Goal: Information Seeking & Learning: Learn about a topic

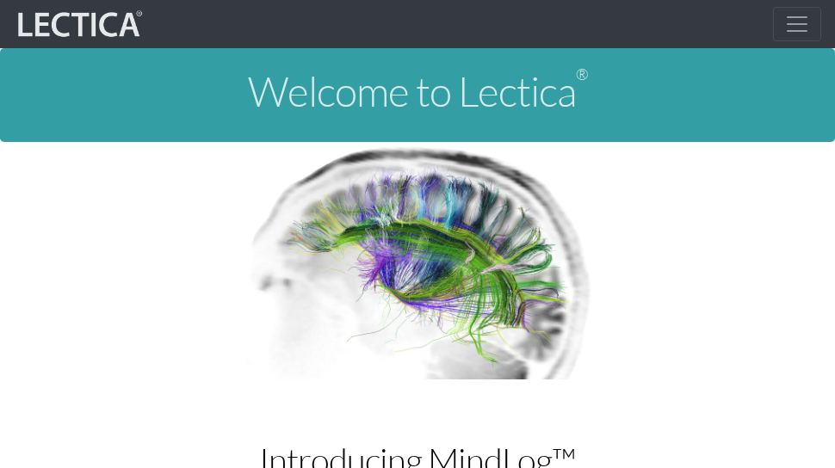
click at [243, 170] on img at bounding box center [417, 261] width 356 height 238
click at [804, 27] on span "Toggle navigation" at bounding box center [797, 24] width 26 height 26
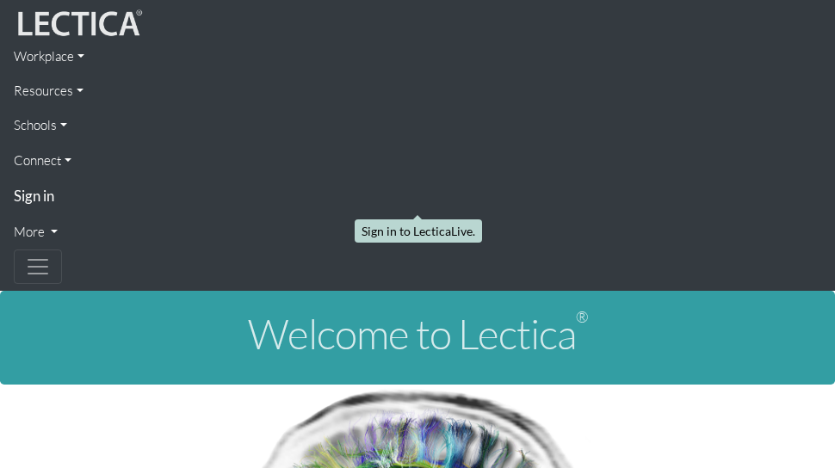
click at [38, 196] on strong "Sign in" at bounding box center [34, 196] width 40 height 18
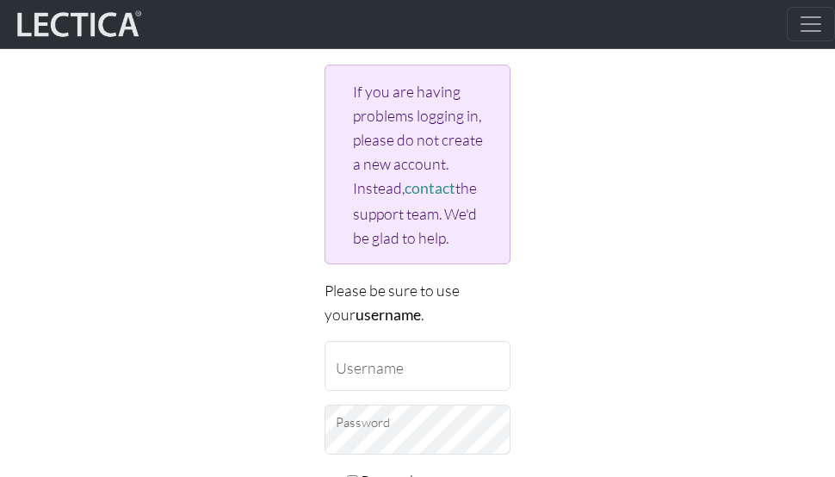
scroll to position [232, 0]
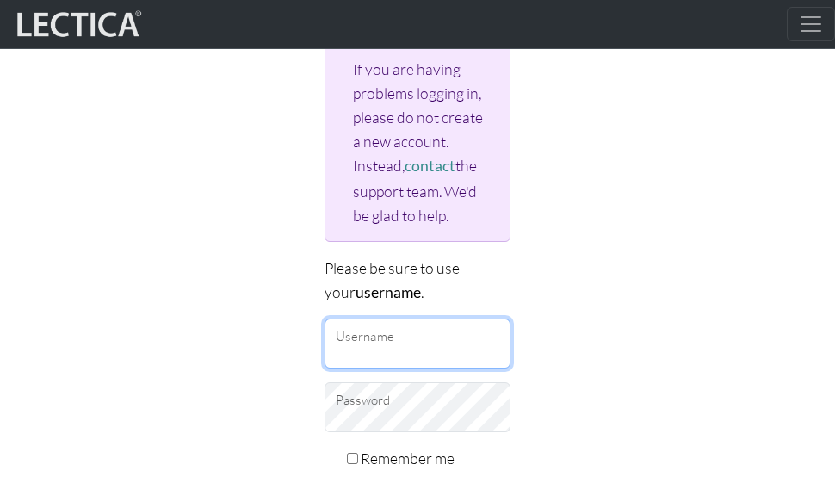
click at [392, 346] on input "Username" at bounding box center [418, 344] width 186 height 50
type input "yukishimen"
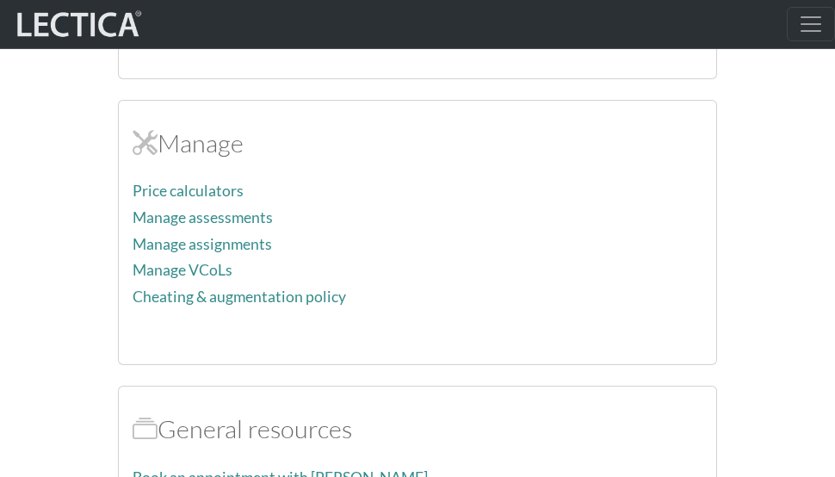
scroll to position [1891, 0]
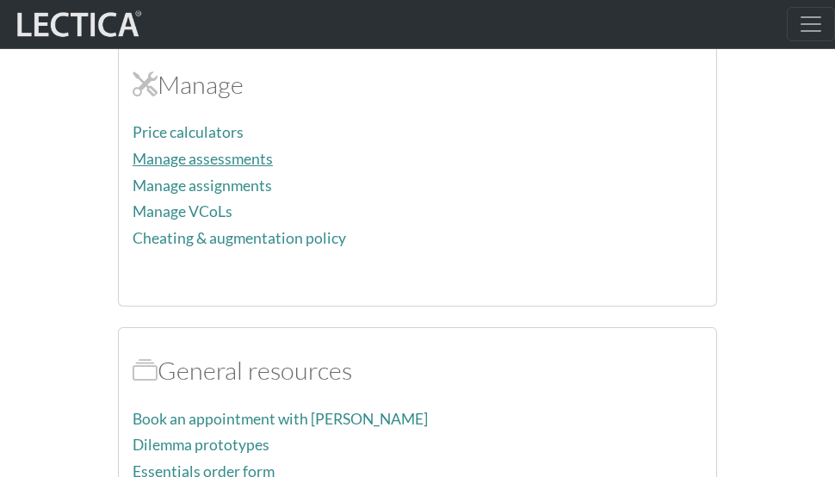
click at [203, 158] on link "Manage assessments" at bounding box center [203, 159] width 140 height 18
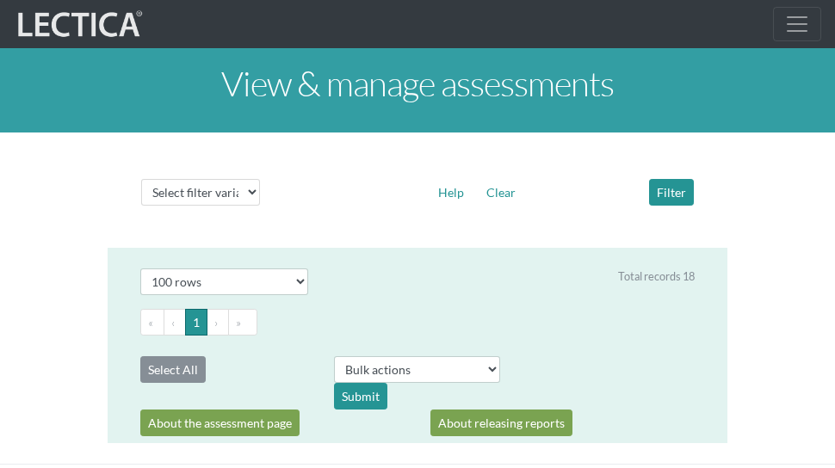
select select "100"
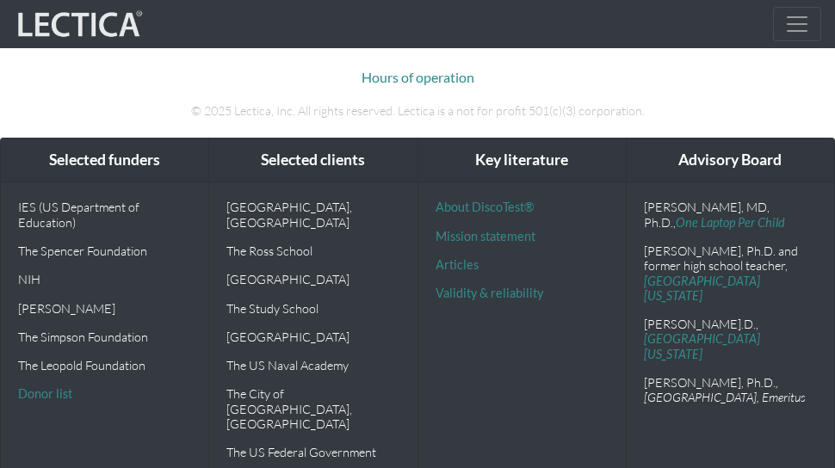
scroll to position [2891, 0]
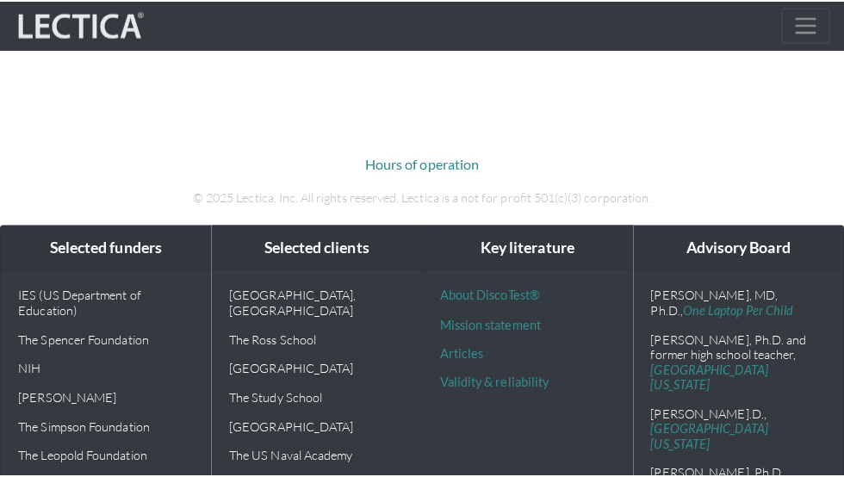
scroll to position [7097, 0]
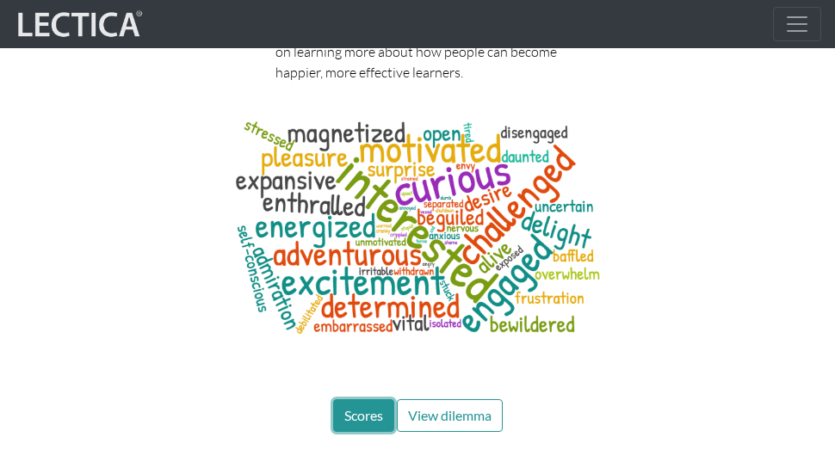
click at [371, 407] on span "Scores" at bounding box center [363, 415] width 39 height 16
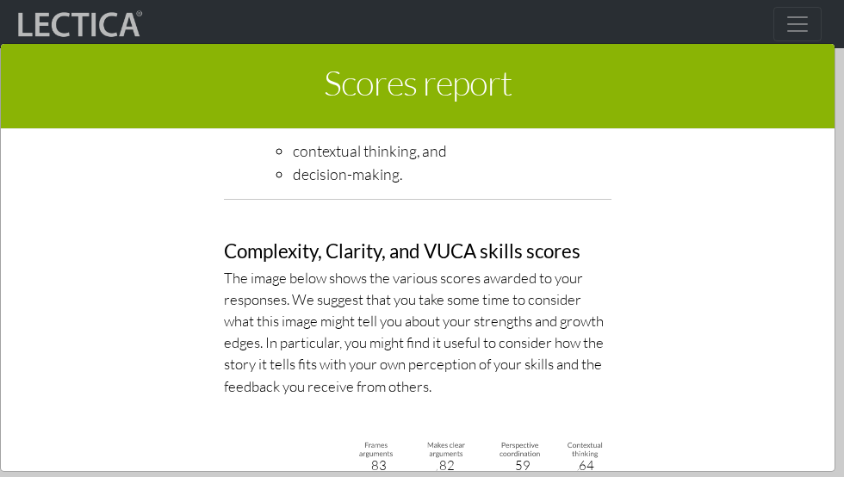
scroll to position [6471, 0]
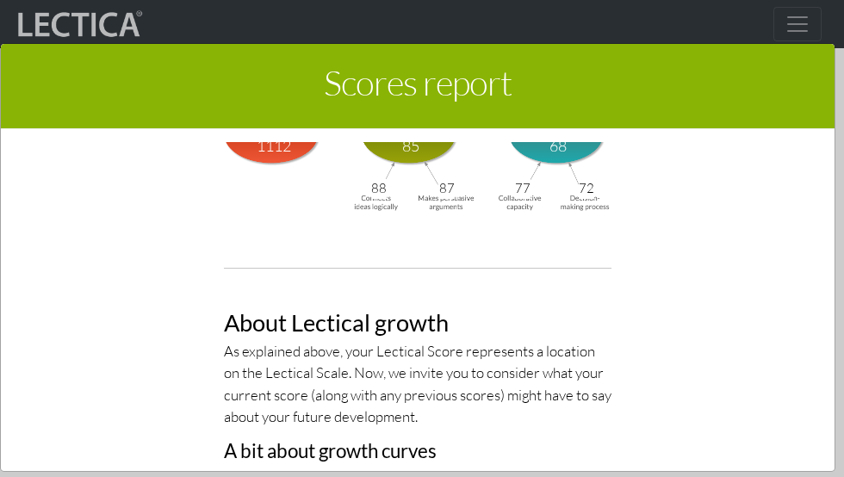
click at [145, 140] on div "Scores report × This section of your report presents a summary of LDMA score re…" at bounding box center [417, 257] width 835 height 429
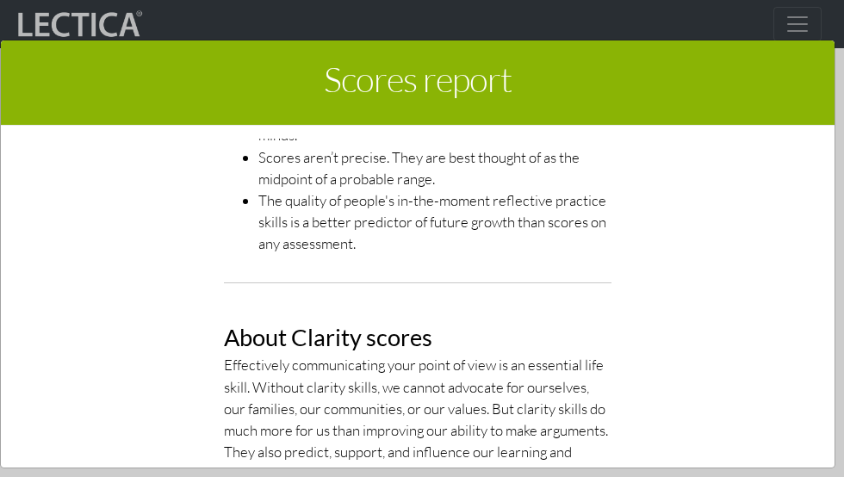
scroll to position [0, 0]
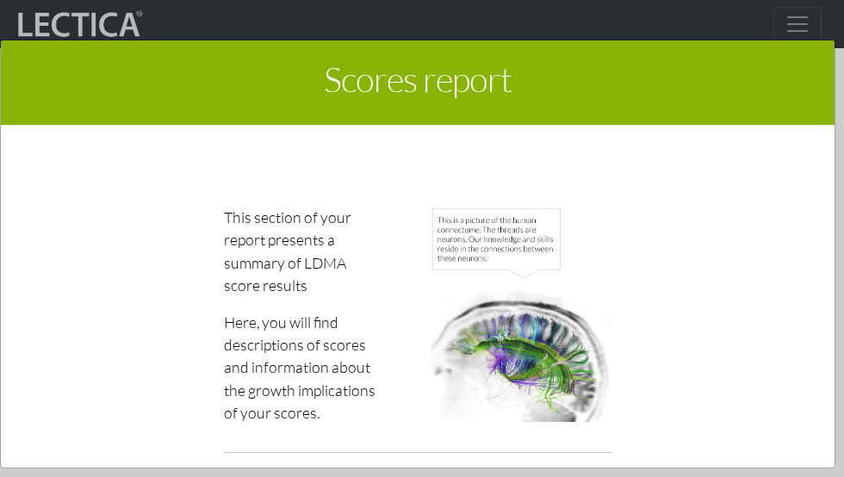
click at [255, 69] on h1 "Scores report" at bounding box center [417, 82] width 807 height 59
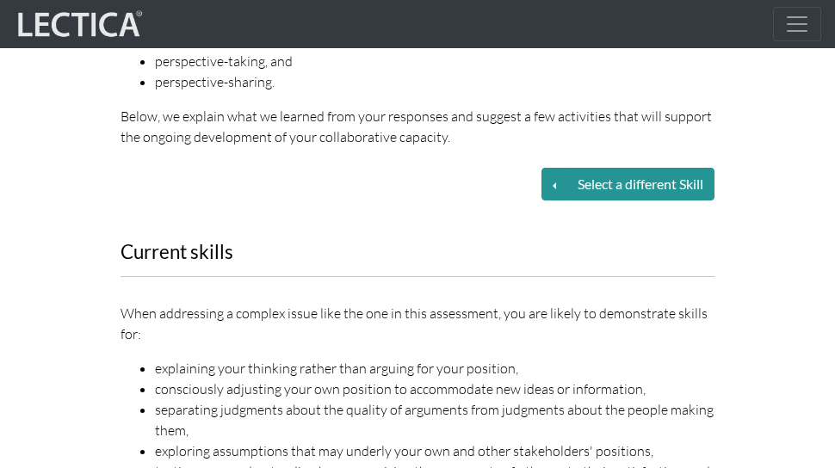
scroll to position [2276, 0]
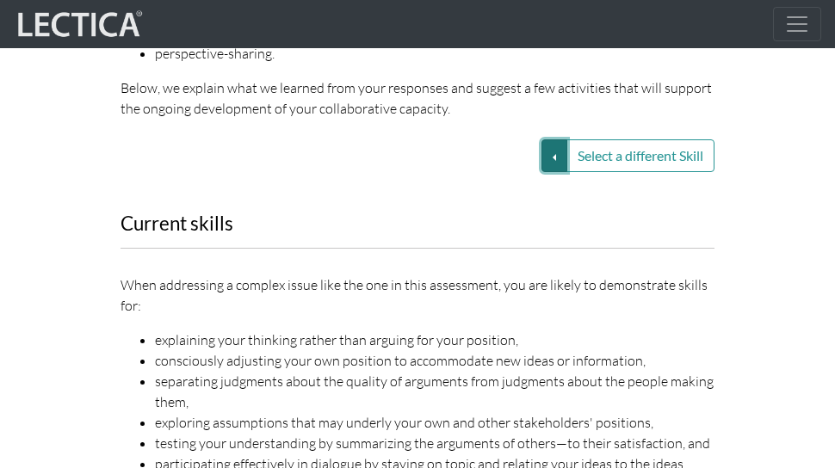
click at [550, 146] on button "Select a different Skill" at bounding box center [554, 155] width 26 height 33
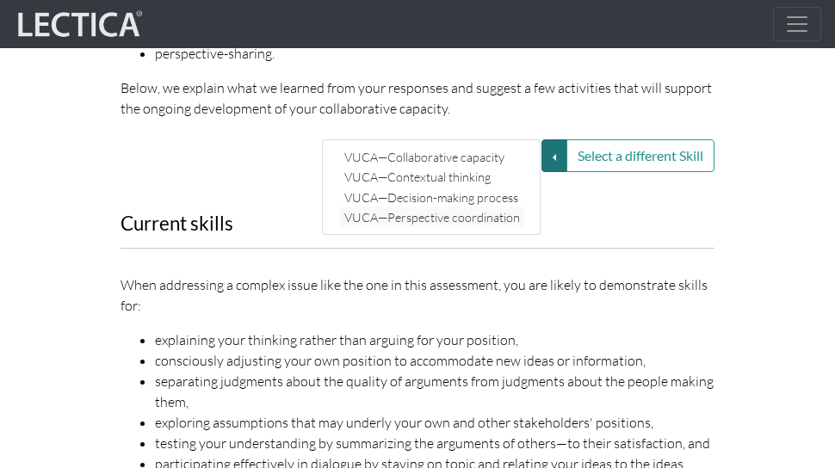
click at [485, 207] on link "VUCA—Perspective coordination" at bounding box center [432, 217] width 184 height 20
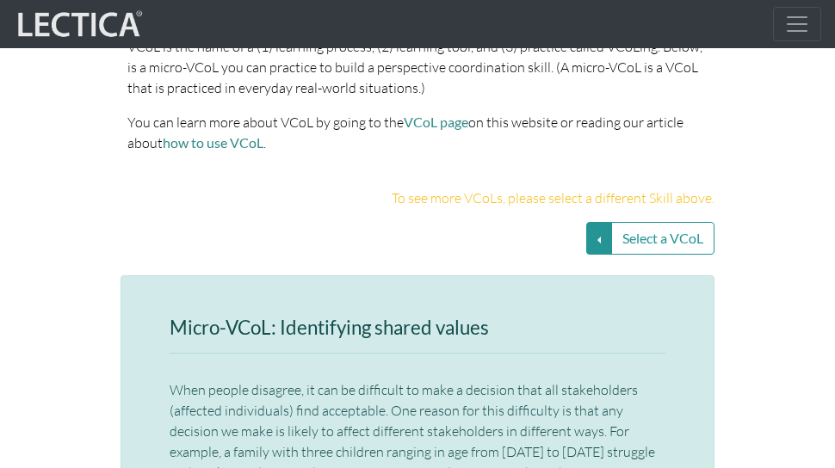
scroll to position [3749, 0]
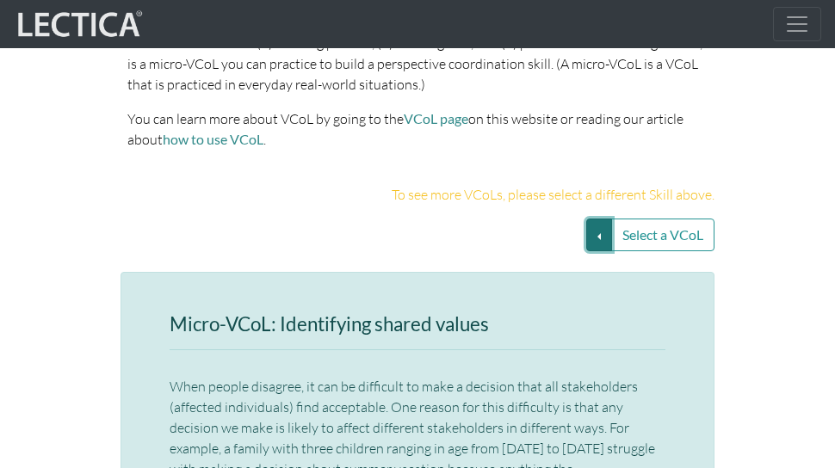
click at [596, 219] on button "Select a VCoL" at bounding box center [599, 235] width 26 height 33
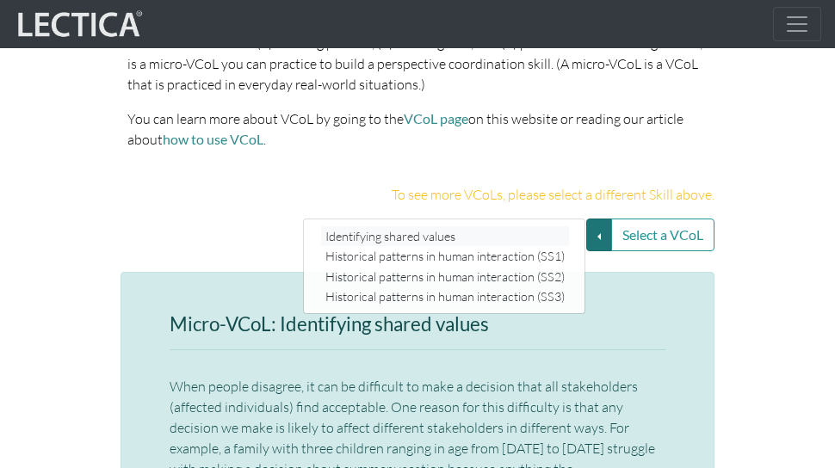
click at [498, 226] on link "Identifying shared values" at bounding box center [445, 236] width 248 height 20
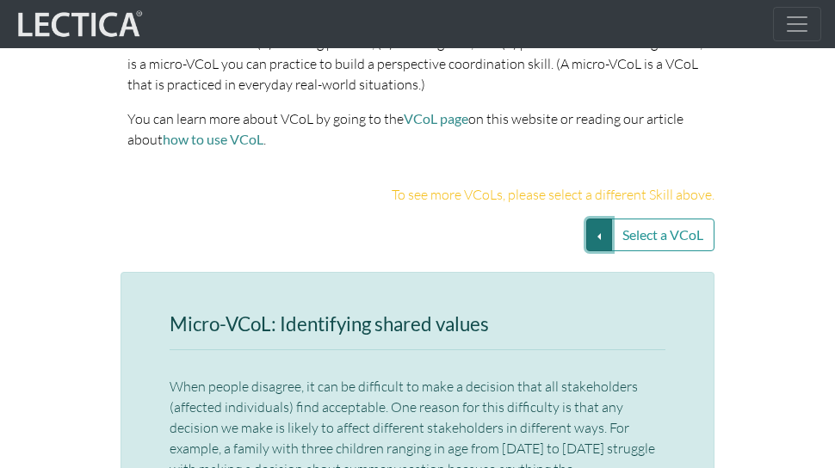
click at [594, 219] on button "Select a VCoL" at bounding box center [599, 235] width 26 height 33
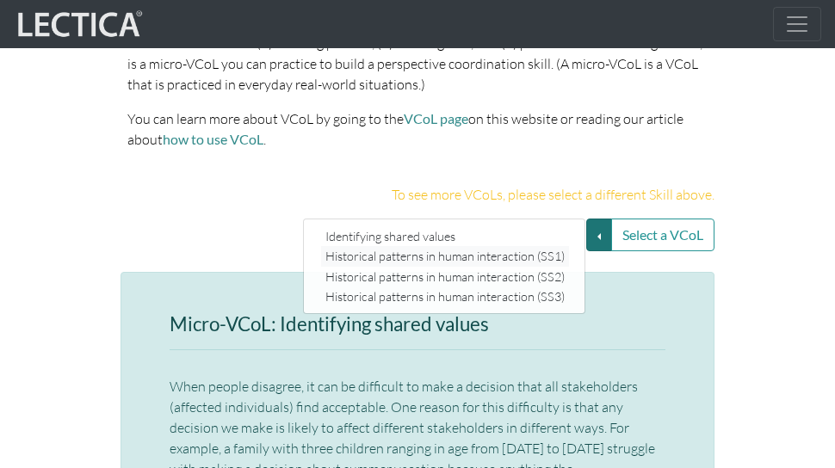
click at [544, 246] on link "Historical patterns in human interaction (SS1)" at bounding box center [445, 256] width 248 height 20
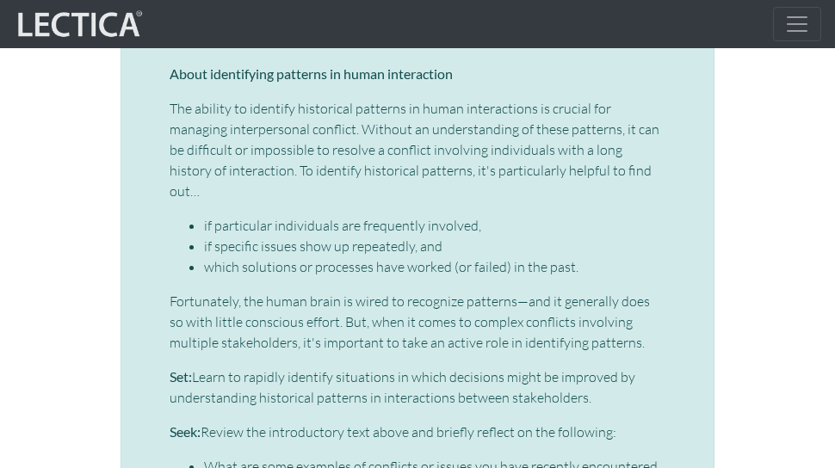
scroll to position [4523, 0]
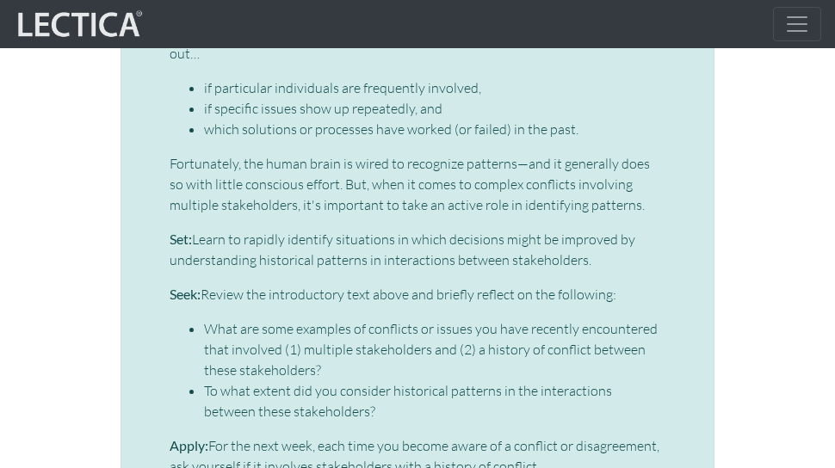
click at [640, 436] on p "Apply: For the next week, each time you become aware of a conflict or disagreem…" at bounding box center [418, 456] width 496 height 41
